Goal: Information Seeking & Learning: Learn about a topic

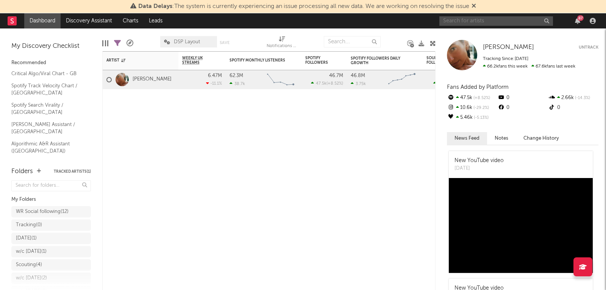
click at [455, 25] on input "text" at bounding box center [497, 20] width 114 height 9
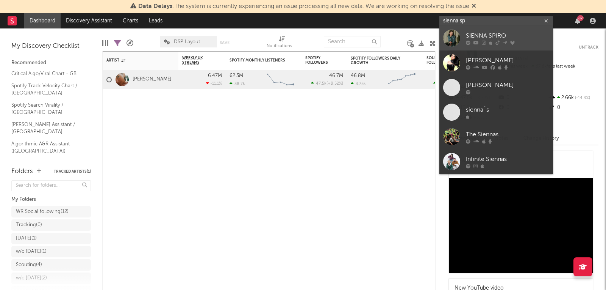
type input "sienna sp"
click at [465, 28] on link "SIENNA SPIRO" at bounding box center [497, 38] width 114 height 25
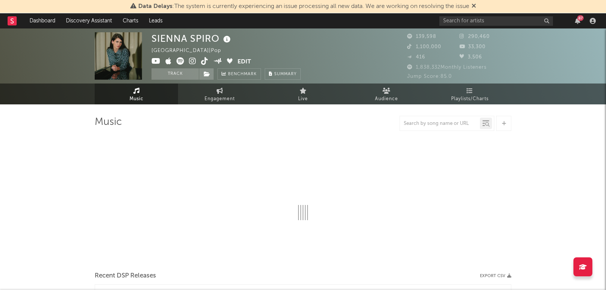
select select "6m"
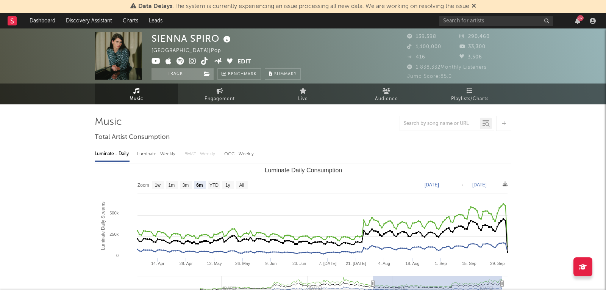
click at [479, 5] on div "Data Delays : The system is currently experiencing an issue processing all new …" at bounding box center [303, 6] width 606 height 13
click at [476, 5] on icon at bounding box center [474, 6] width 5 height 6
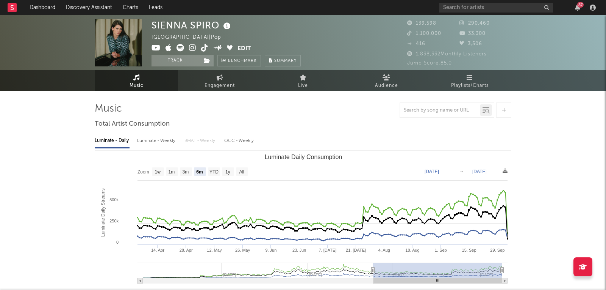
click at [207, 50] on icon at bounding box center [204, 48] width 7 height 8
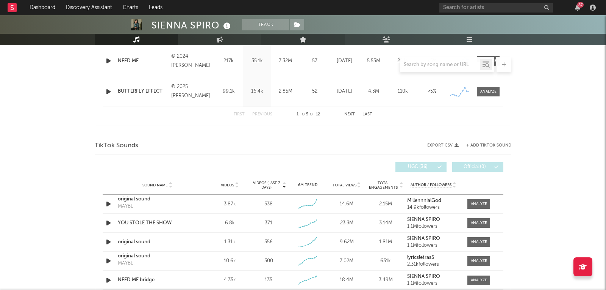
scroll to position [467, 0]
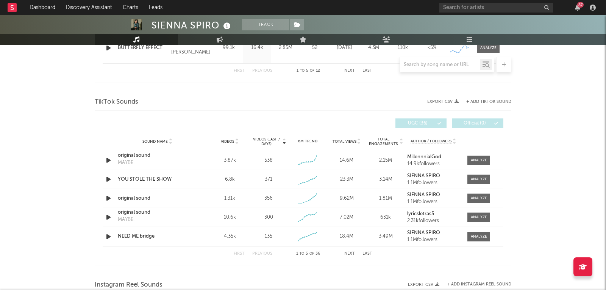
click at [481, 102] on button "+ Add TikTok Sound" at bounding box center [489, 102] width 45 height 4
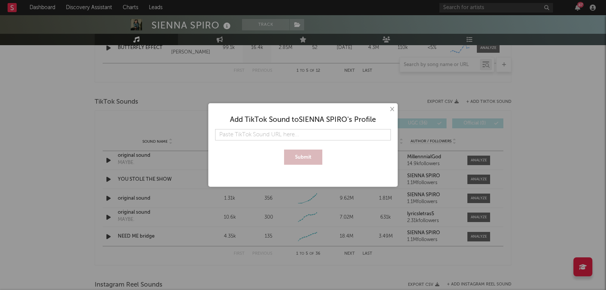
click at [309, 140] on input "text" at bounding box center [303, 134] width 176 height 11
type input "[URL][DOMAIN_NAME]"
click at [306, 158] on button "Submit" at bounding box center [303, 156] width 38 height 15
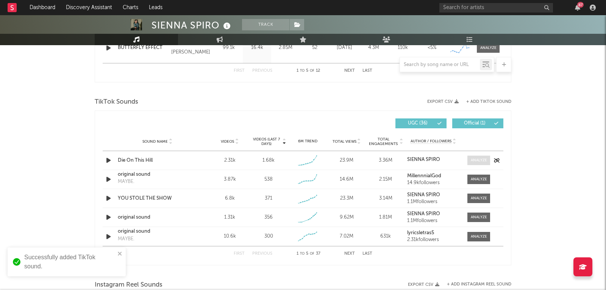
click at [472, 157] on div at bounding box center [479, 160] width 16 height 6
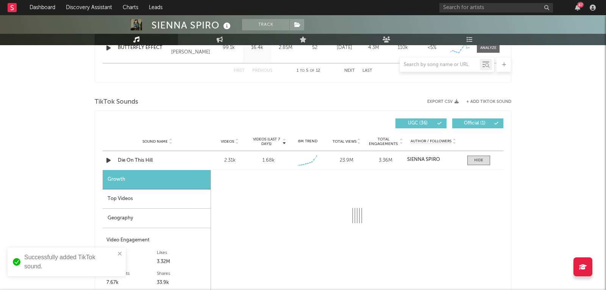
scroll to position [521, 0]
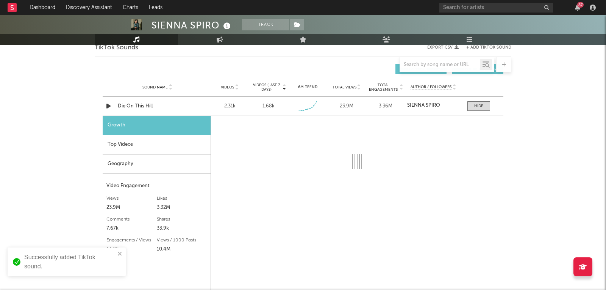
select select "1w"
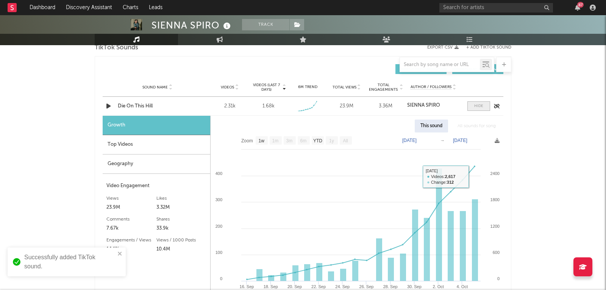
click at [484, 106] on span at bounding box center [479, 105] width 23 height 9
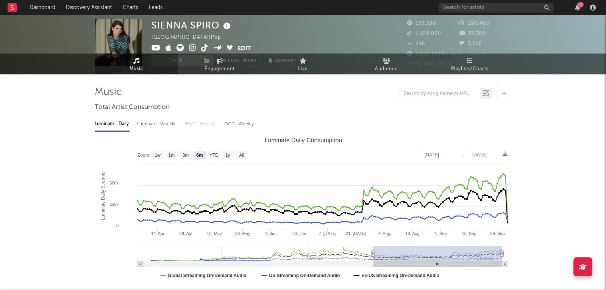
scroll to position [0, 0]
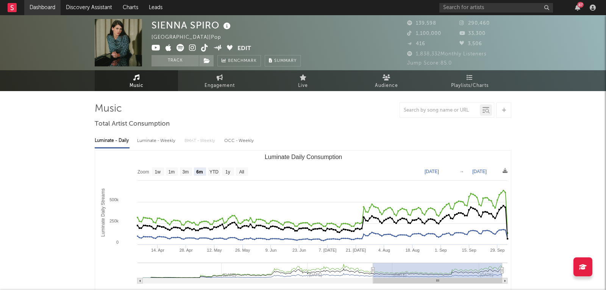
click at [32, 7] on link "Dashboard" at bounding box center [42, 7] width 36 height 15
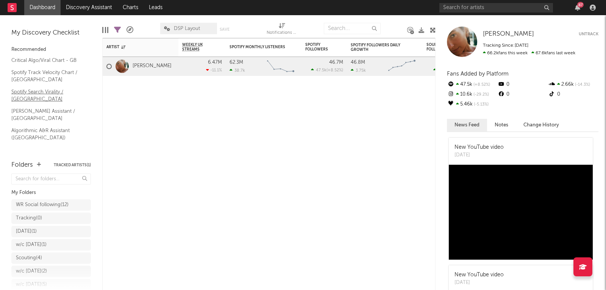
scroll to position [36, 0]
click at [45, 121] on div "Critical Algo/Viral Chart - GB Spotify Track Velocity Chart / GB Spotify Search…" at bounding box center [51, 100] width 80 height 164
click at [44, 160] on link "Shazam Top 200 / GB" at bounding box center [47, 164] width 72 height 8
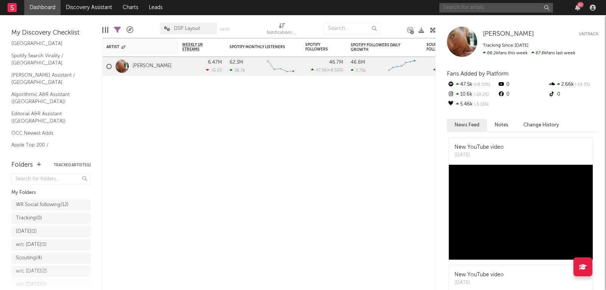
click at [498, 10] on input "text" at bounding box center [497, 7] width 114 height 9
type input "sorisa"
click at [475, 13] on div "sorisa 87" at bounding box center [519, 7] width 159 height 15
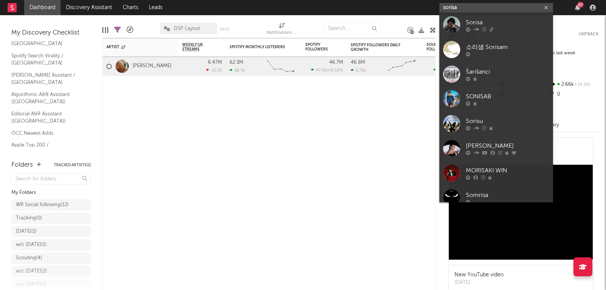
click at [473, 11] on input "sorisa" at bounding box center [497, 7] width 114 height 9
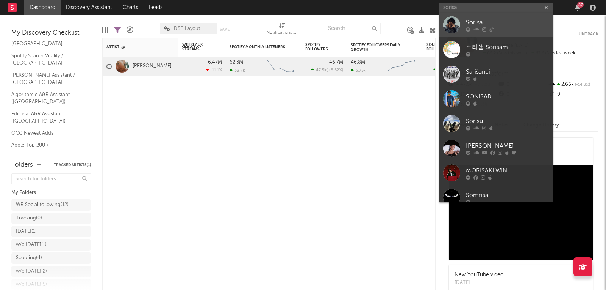
click at [470, 24] on div "Sorisa" at bounding box center [507, 22] width 83 height 9
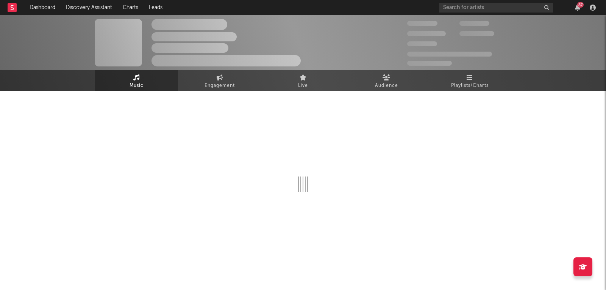
select select "1w"
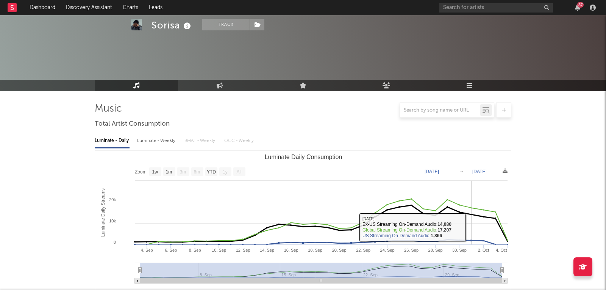
scroll to position [174, 0]
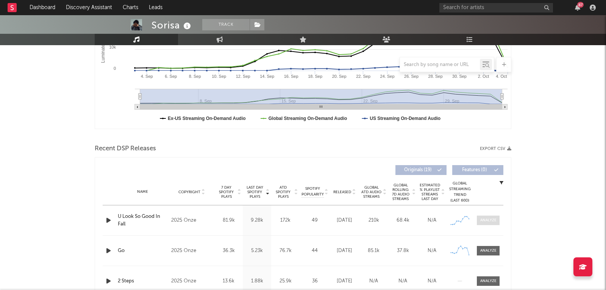
click at [484, 218] on div at bounding box center [489, 220] width 16 height 6
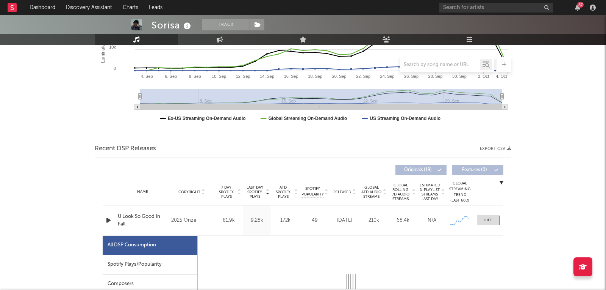
select select "1w"
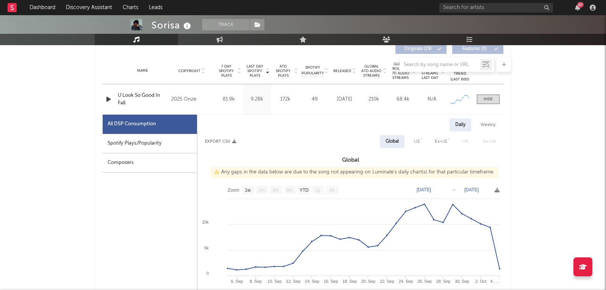
click at [150, 141] on div "Spotify Plays/Popularity" at bounding box center [150, 143] width 94 height 19
select select "1w"
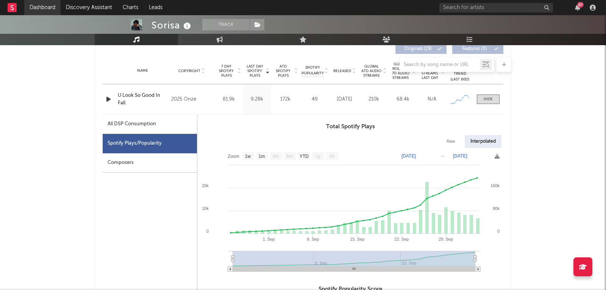
click at [54, 11] on link "Dashboard" at bounding box center [42, 7] width 36 height 15
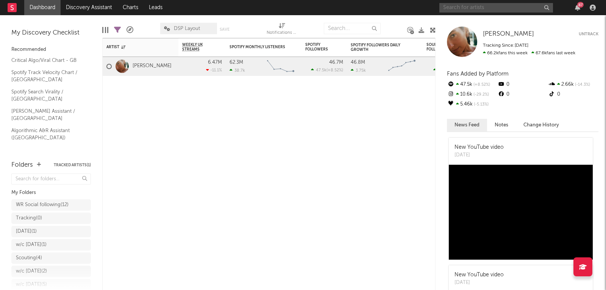
click at [465, 4] on input "text" at bounding box center [497, 7] width 114 height 9
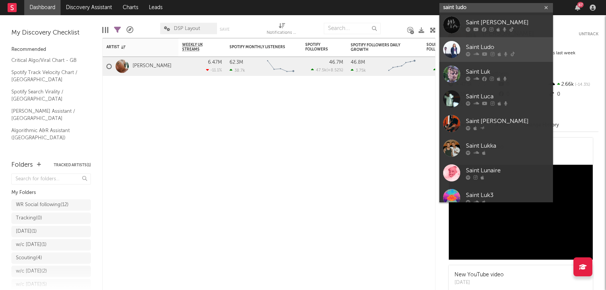
type input "saint ludo"
click at [456, 45] on div at bounding box center [451, 49] width 17 height 17
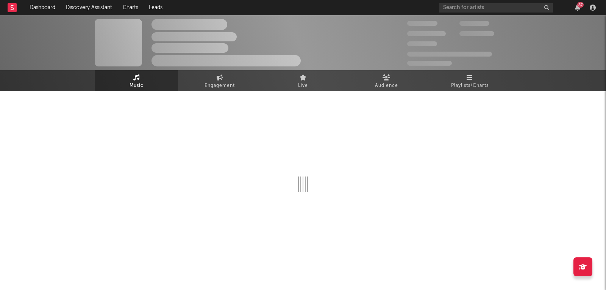
select select "1w"
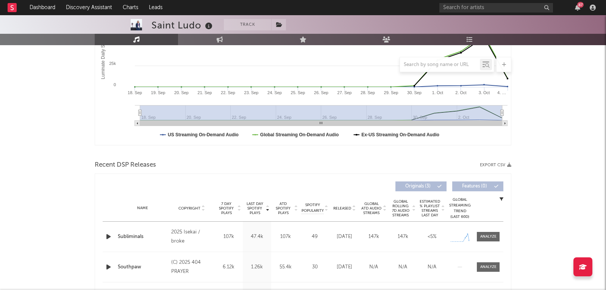
scroll to position [210, 0]
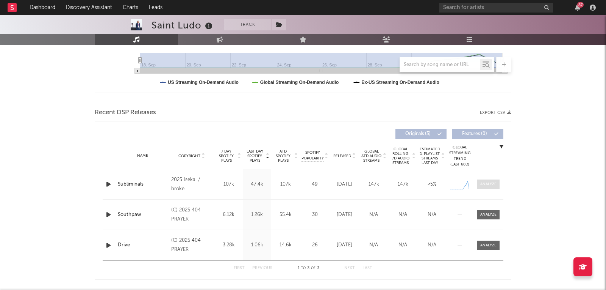
click at [484, 181] on div at bounding box center [489, 184] width 16 height 6
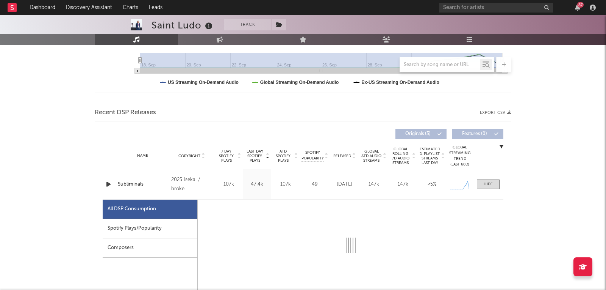
scroll to position [266, 0]
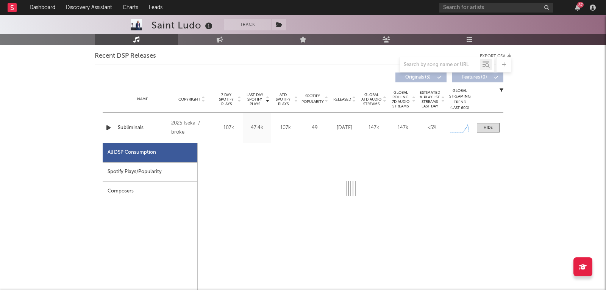
select select "1w"
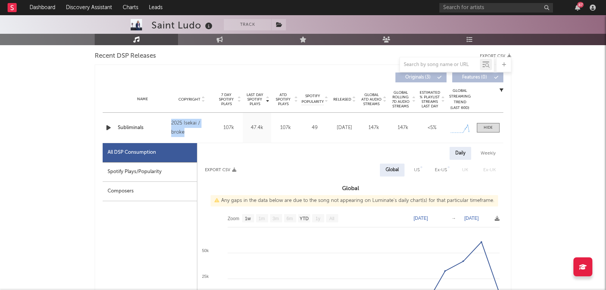
drag, startPoint x: 182, startPoint y: 129, endPoint x: 170, endPoint y: 121, distance: 14.2
click at [170, 121] on div "Copyright 2025 Isekai / broke" at bounding box center [191, 128] width 45 height 18
click at [47, 5] on link "Dashboard" at bounding box center [42, 7] width 36 height 15
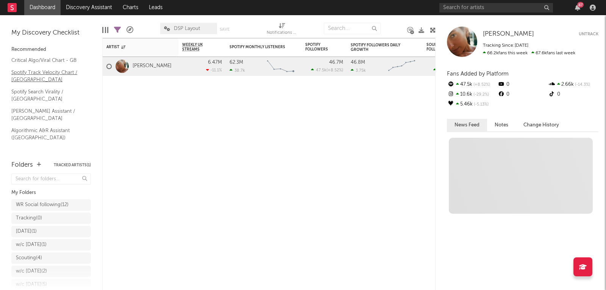
scroll to position [36, 0]
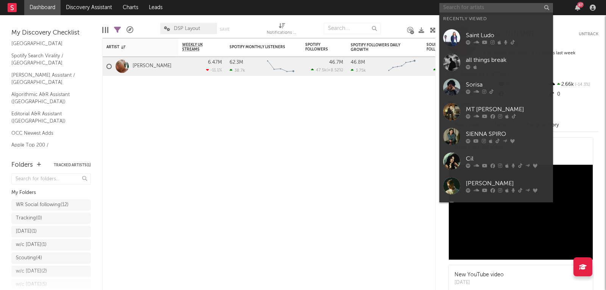
click at [469, 5] on input "text" at bounding box center [497, 7] width 114 height 9
paste input "[URL][DOMAIN_NAME]"
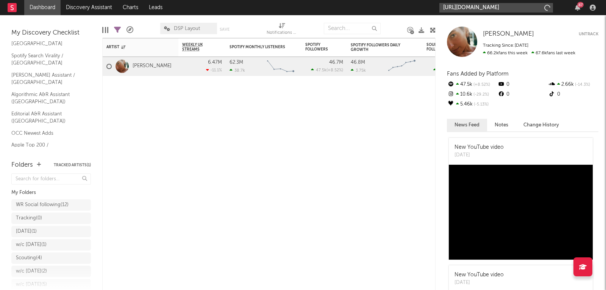
scroll to position [0, 123]
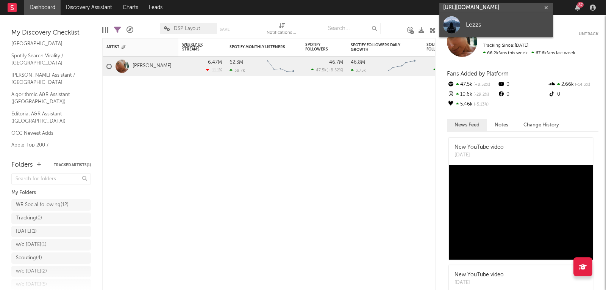
type input "[URL][DOMAIN_NAME]"
click at [469, 25] on div "Lezzs" at bounding box center [507, 24] width 83 height 9
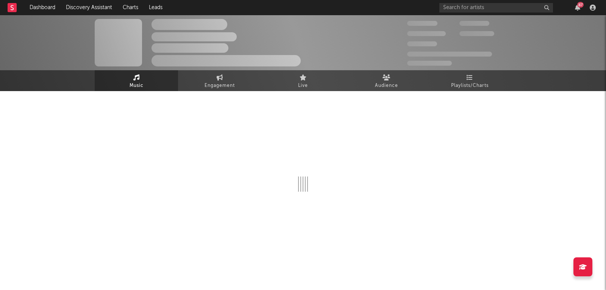
select select "1w"
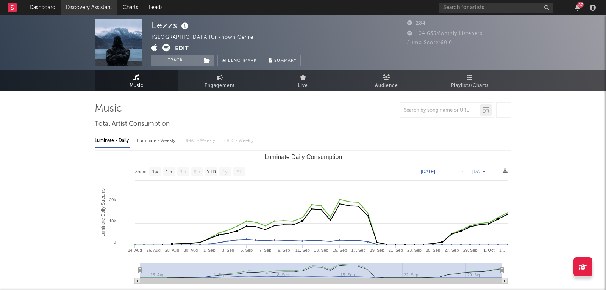
click at [79, 3] on link "Discovery Assistant" at bounding box center [89, 7] width 57 height 15
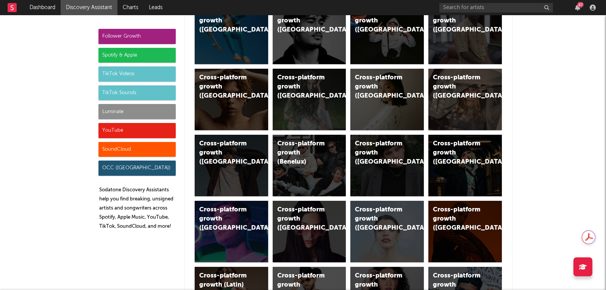
scroll to position [355, 0]
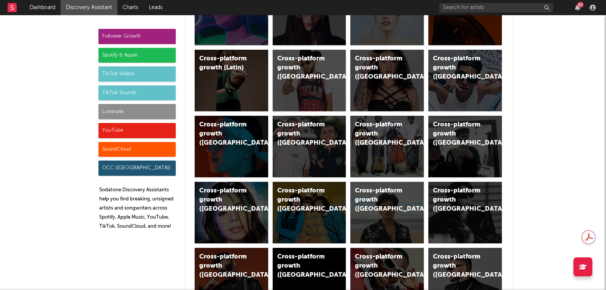
click at [121, 111] on div "Luminate" at bounding box center [137, 111] width 77 height 15
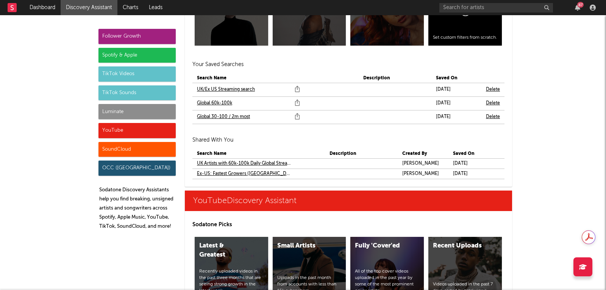
scroll to position [4729, 0]
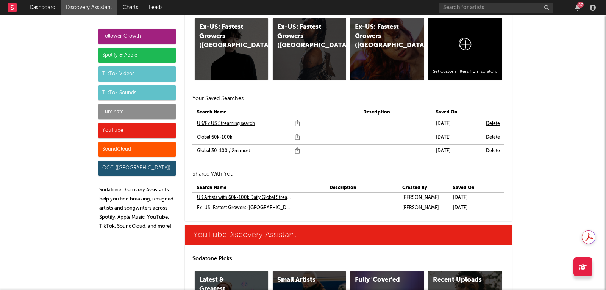
click at [235, 146] on link "Global 30-100 / 2m most" at bounding box center [223, 150] width 53 height 9
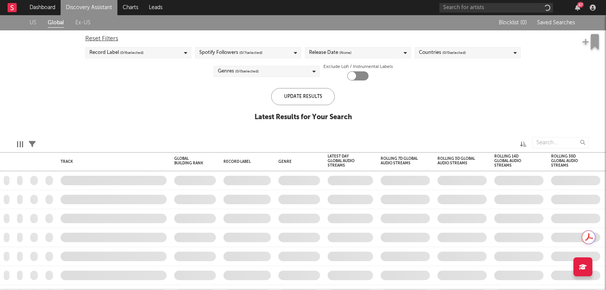
checkbox input "true"
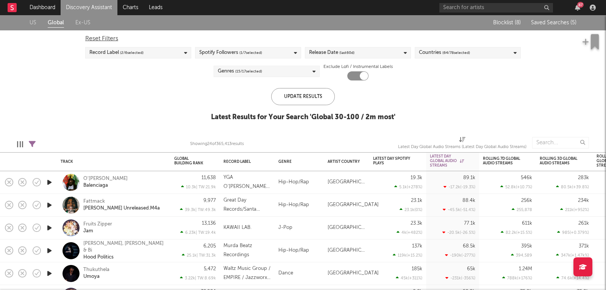
select select "between"
select select "max"
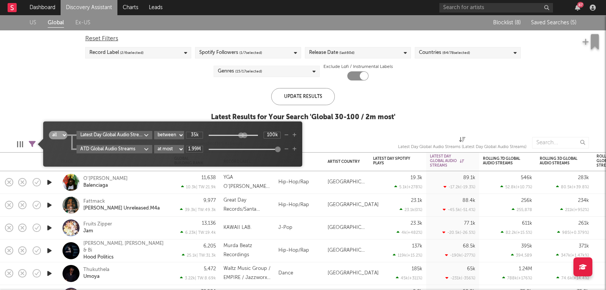
click at [33, 142] on icon at bounding box center [32, 144] width 7 height 7
click at [287, 149] on icon "button" at bounding box center [287, 149] width 4 height 5
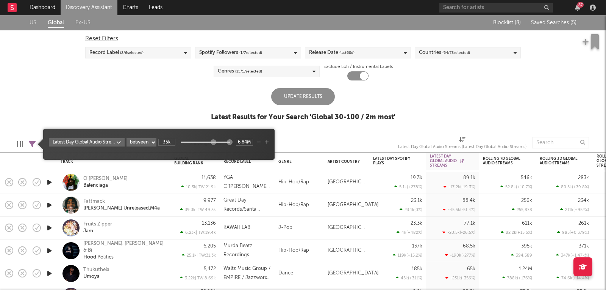
type input "7.73M"
drag, startPoint x: 219, startPoint y: 141, endPoint x: 248, endPoint y: 141, distance: 28.8
click at [248, 141] on div "35k 7.73M" at bounding box center [205, 142] width 95 height 7
click at [288, 103] on div "Update Results" at bounding box center [303, 96] width 64 height 17
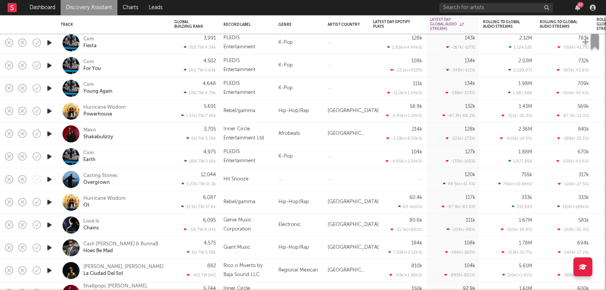
click at [47, 180] on icon "button" at bounding box center [49, 178] width 8 height 9
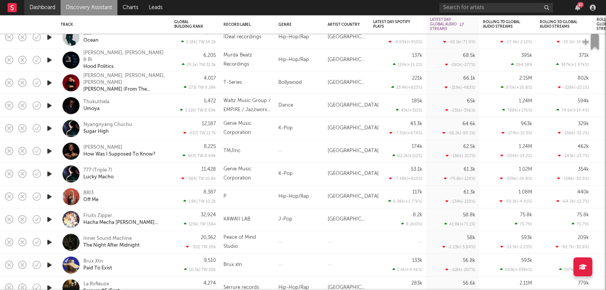
click at [48, 10] on link "Dashboard" at bounding box center [42, 7] width 36 height 15
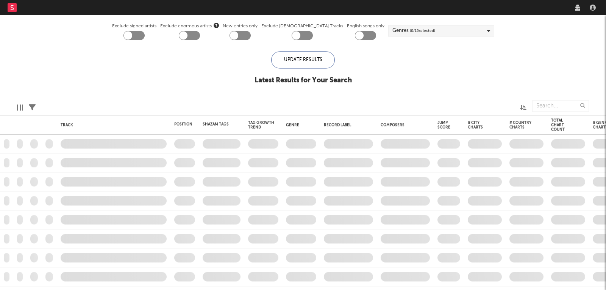
checkbox input "true"
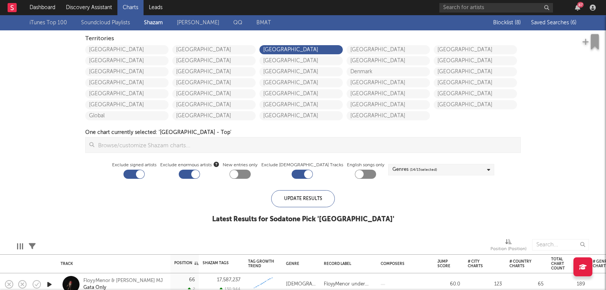
click at [545, 26] on div "Blocklist ( 8 ) Saved Searches ( 6 )" at bounding box center [529, 22] width 95 height 15
click at [545, 20] on span "Saved Searches ( 6 )" at bounding box center [553, 22] width 45 height 5
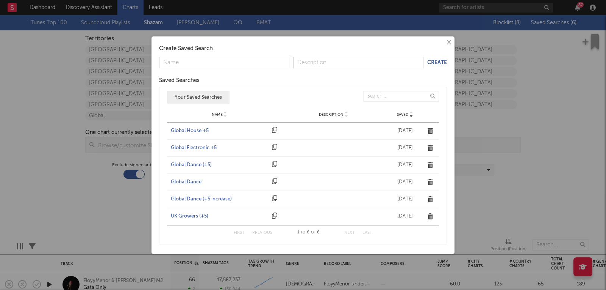
click at [200, 214] on div "UK Growers (+5)" at bounding box center [219, 216] width 97 height 8
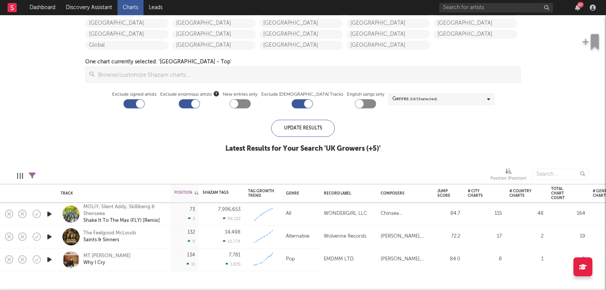
click at [47, 258] on icon "button" at bounding box center [49, 258] width 8 height 9
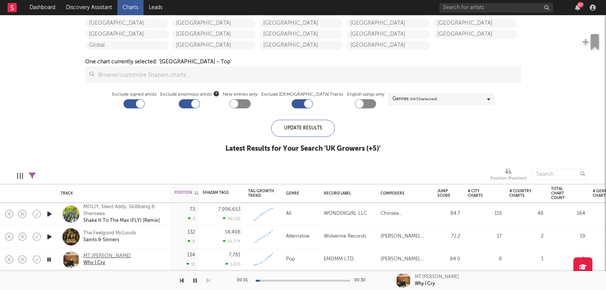
click at [94, 257] on div "MT [PERSON_NAME]" at bounding box center [106, 255] width 47 height 7
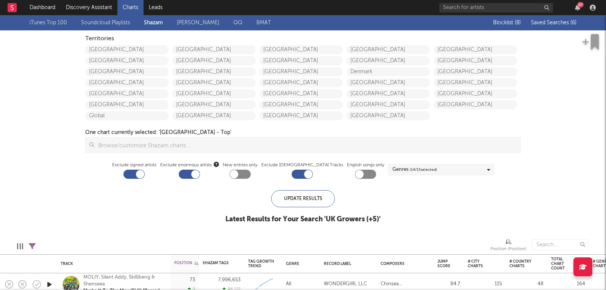
click at [548, 22] on span "Saved Searches ( 6 )" at bounding box center [553, 22] width 45 height 5
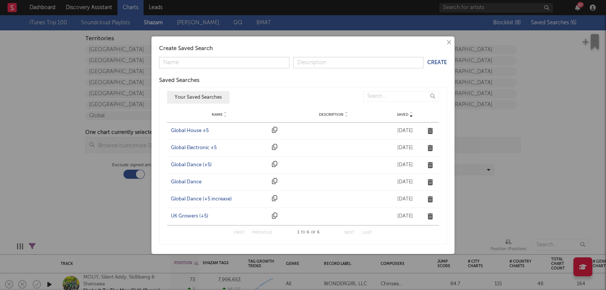
click at [207, 166] on div "Global Dance (+5)" at bounding box center [219, 165] width 97 height 8
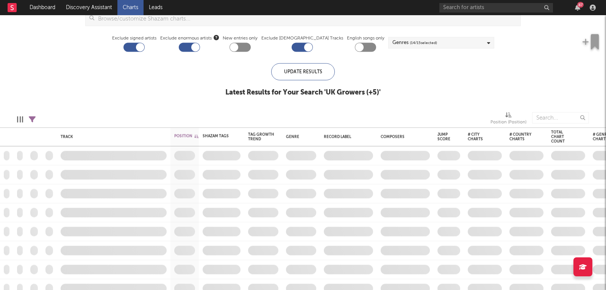
checkbox input "true"
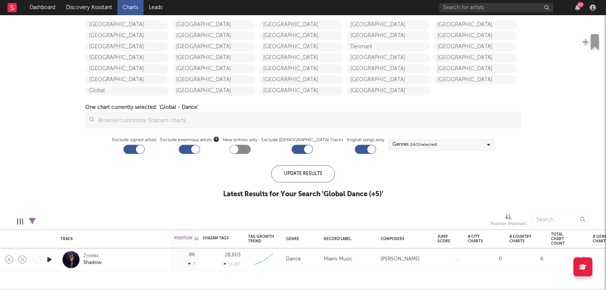
click at [51, 259] on icon "button" at bounding box center [49, 258] width 8 height 9
click at [51, 258] on icon "button" at bounding box center [48, 258] width 7 height 9
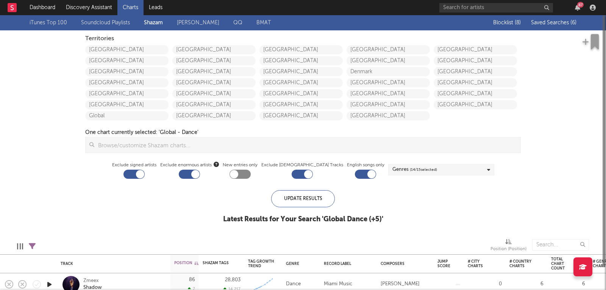
click at [551, 22] on span "Saved Searches ( 6 )" at bounding box center [553, 22] width 45 height 5
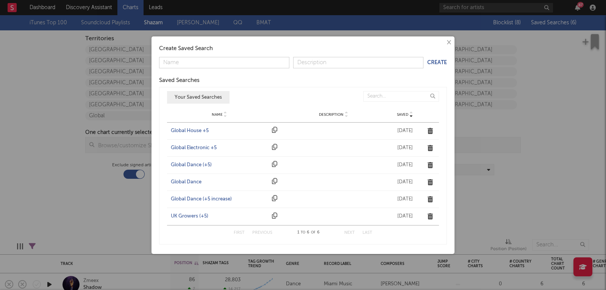
click at [189, 146] on div "Global Electronic +5" at bounding box center [219, 148] width 97 height 8
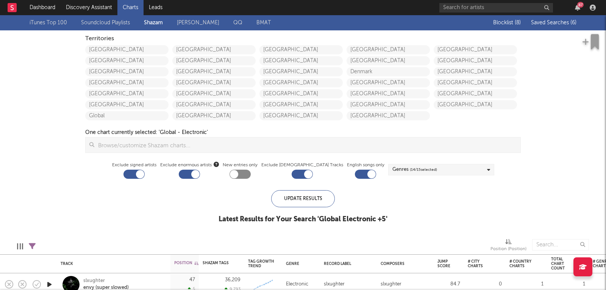
click at [552, 21] on span "Saved Searches ( 6 )" at bounding box center [553, 22] width 45 height 5
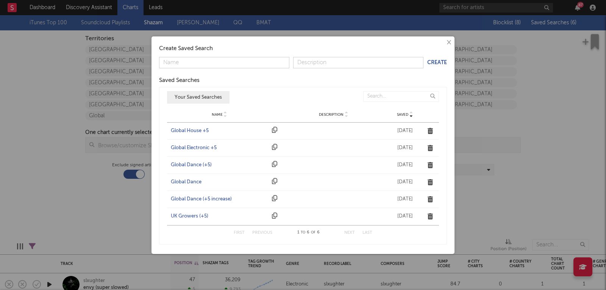
click at [199, 127] on div "Global House +5" at bounding box center [219, 131] width 97 height 8
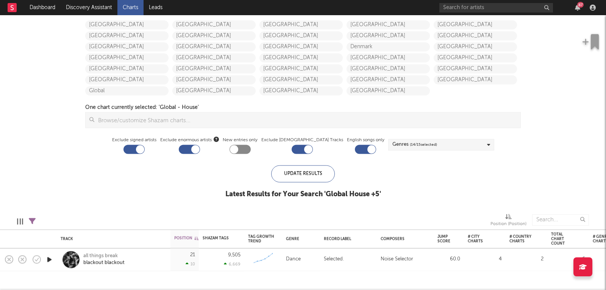
click at [52, 258] on icon "button" at bounding box center [49, 258] width 8 height 9
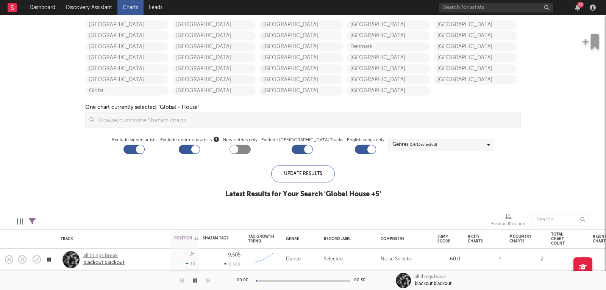
click at [93, 254] on div "all things break" at bounding box center [103, 255] width 41 height 7
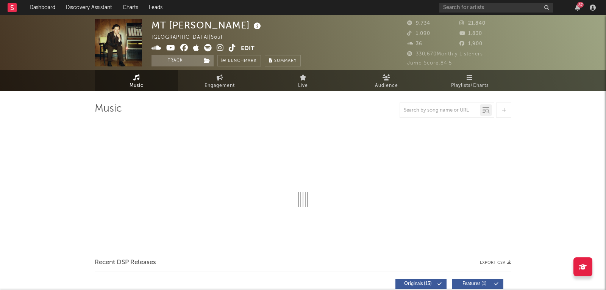
select select "6m"
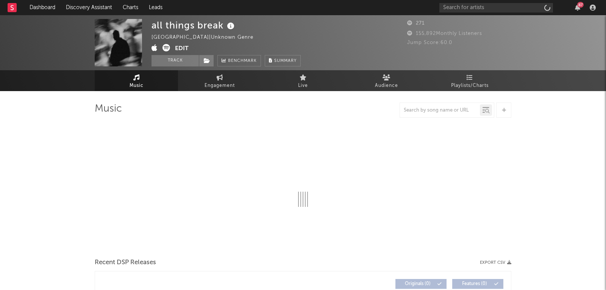
select select "1w"
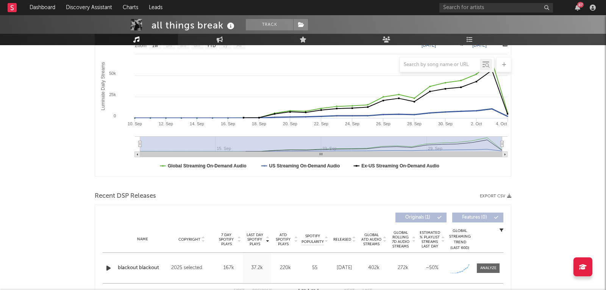
scroll to position [174, 0]
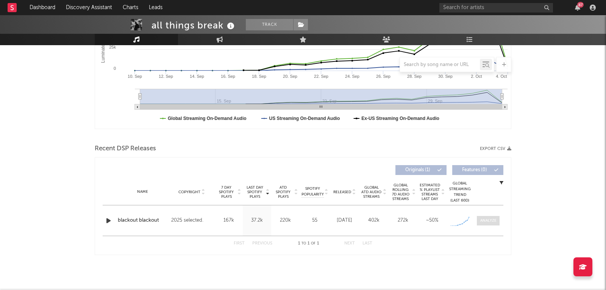
click at [495, 220] on div at bounding box center [489, 221] width 16 height 6
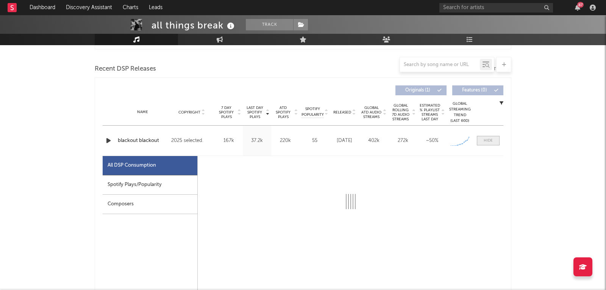
select select "1w"
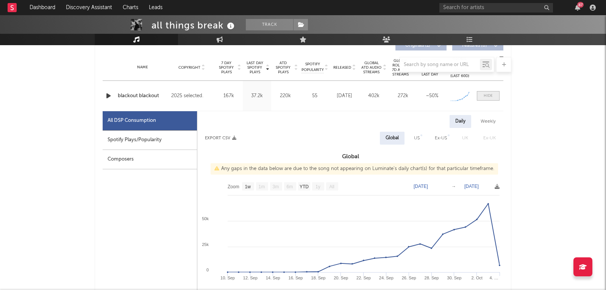
scroll to position [321, 0]
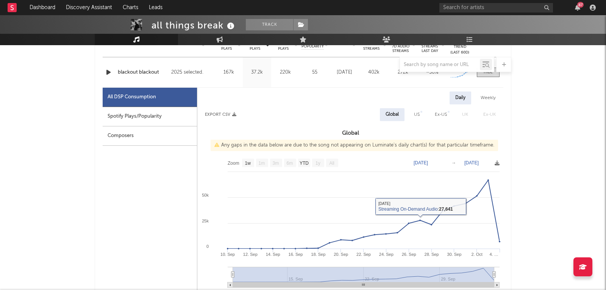
click at [182, 126] on div "Composers" at bounding box center [150, 135] width 94 height 19
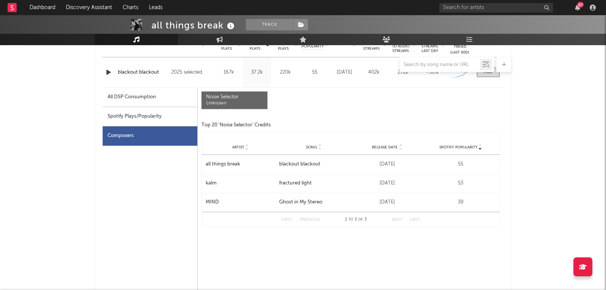
click at [175, 119] on div "Spotify Plays/Popularity" at bounding box center [150, 116] width 95 height 19
select select "1w"
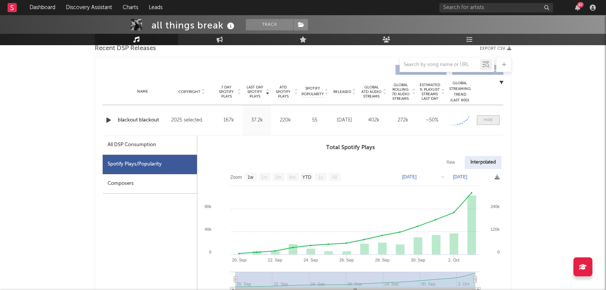
click at [488, 118] on div at bounding box center [488, 120] width 9 height 6
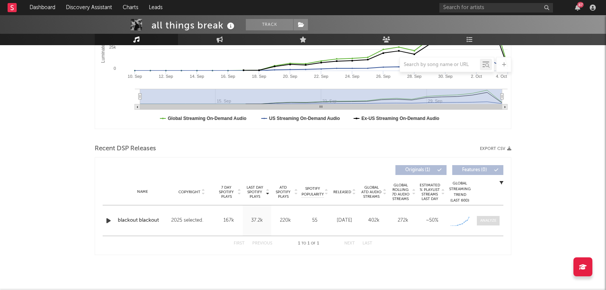
scroll to position [0, 0]
